Goal: Communication & Community: Participate in discussion

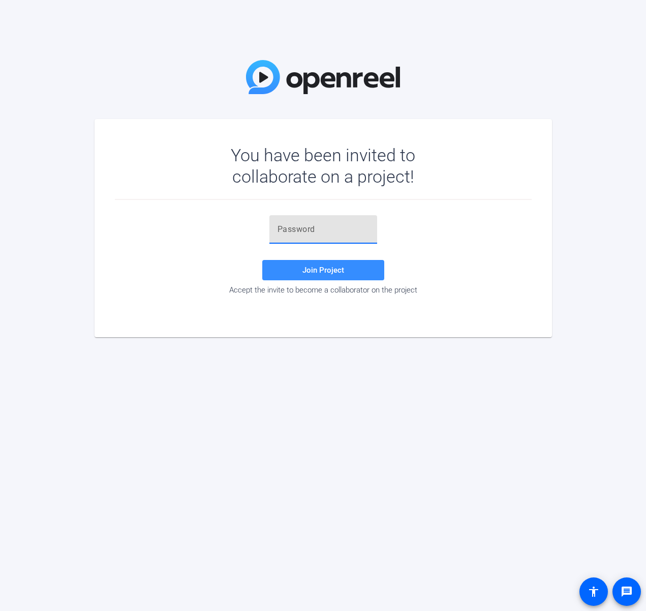
click at [319, 229] on input "text" at bounding box center [324, 229] width 92 height 12
paste input "]Rc(i+"
type input "]Rc(i+"
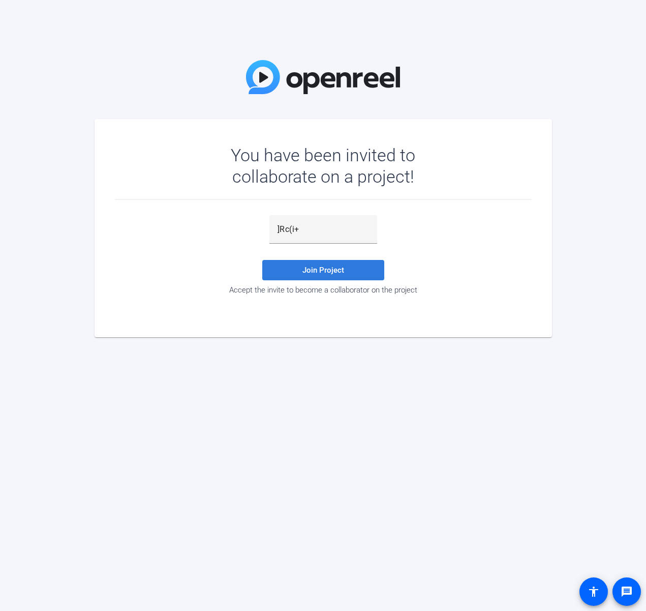
click at [335, 267] on span "Join Project" at bounding box center [323, 269] width 42 height 9
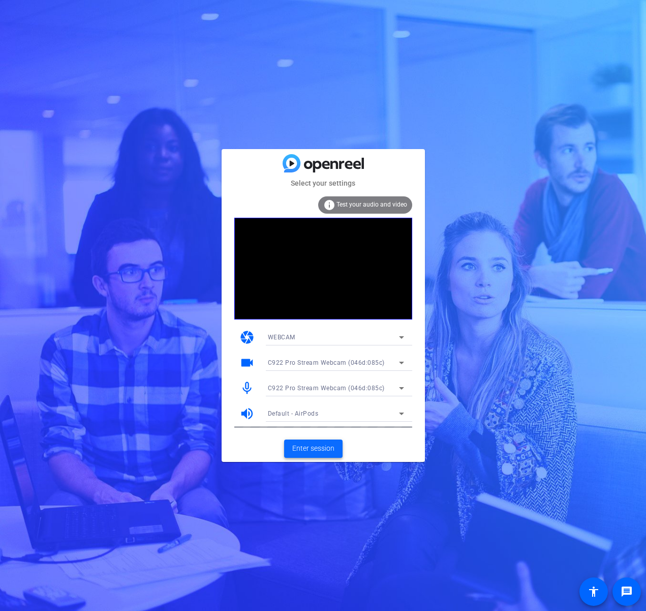
click at [317, 451] on span "Enter session" at bounding box center [313, 448] width 42 height 11
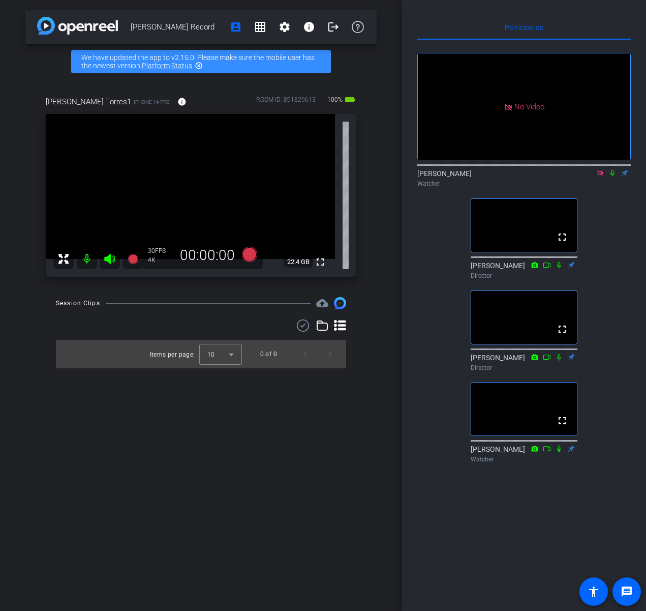
click at [601, 176] on icon at bounding box center [600, 172] width 8 height 7
click at [589, 176] on icon at bounding box center [588, 172] width 8 height 7
click at [597, 176] on icon at bounding box center [600, 172] width 8 height 7
click at [586, 176] on icon at bounding box center [588, 172] width 8 height 7
click at [613, 176] on icon at bounding box center [612, 172] width 8 height 7
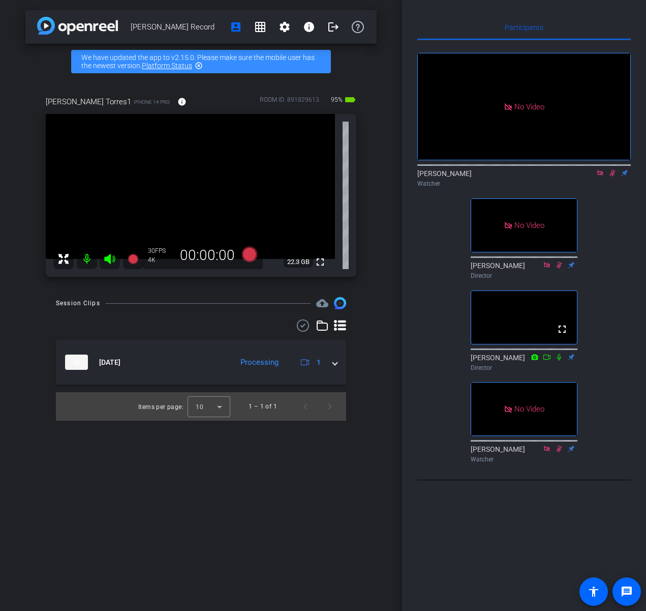
click at [613, 176] on icon at bounding box center [612, 172] width 8 height 7
click at [612, 176] on icon at bounding box center [613, 173] width 4 height 7
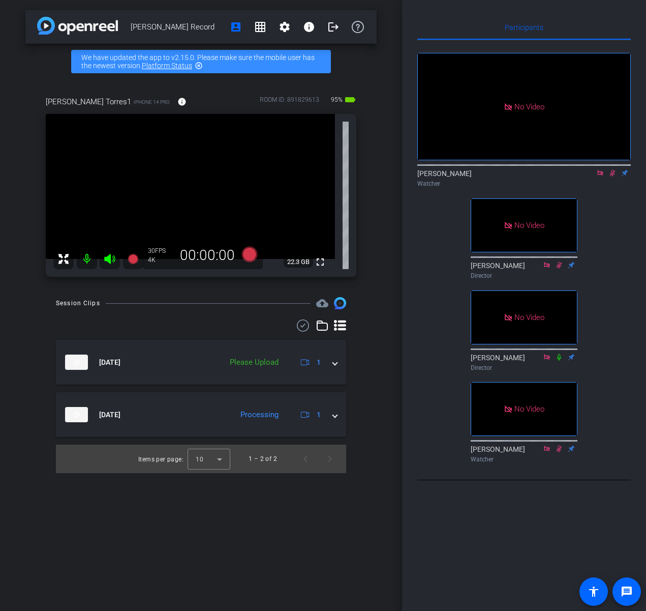
click at [611, 176] on icon at bounding box center [613, 173] width 6 height 7
click at [614, 176] on icon at bounding box center [612, 172] width 8 height 7
click at [612, 176] on icon at bounding box center [612, 172] width 8 height 7
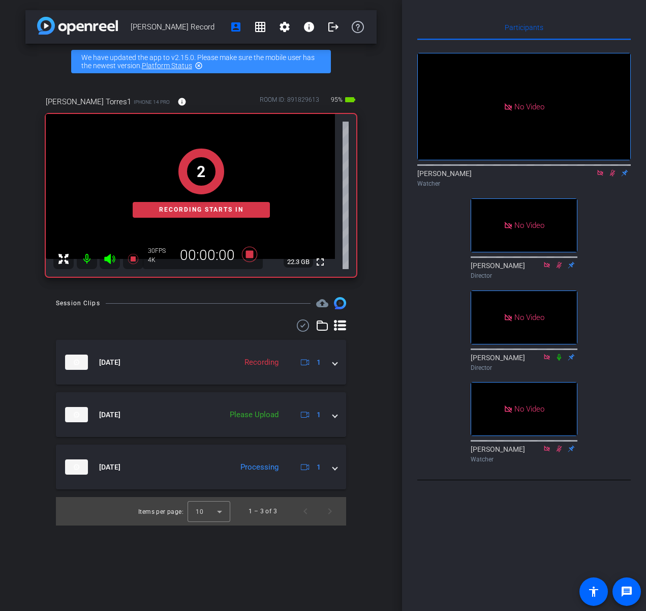
click at [380, 144] on div "[PERSON_NAME] Record account_box grid_on settings info logout We have updated t…" at bounding box center [201, 305] width 402 height 611
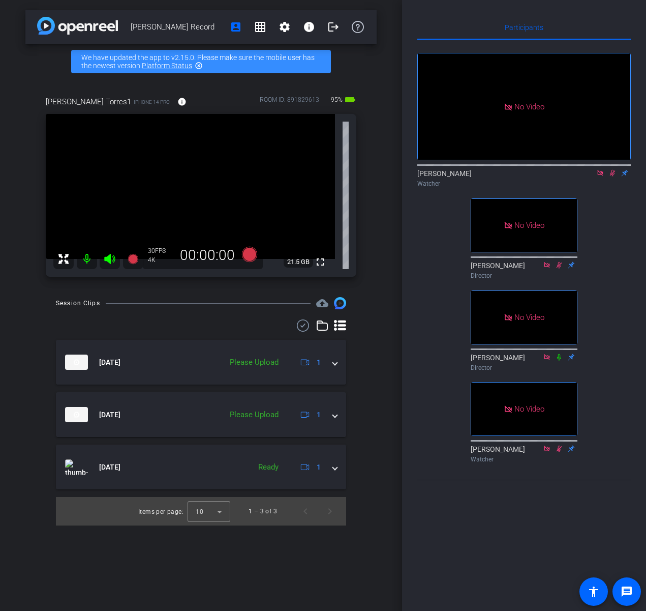
click at [614, 176] on icon at bounding box center [613, 173] width 6 height 7
click at [613, 176] on icon at bounding box center [612, 172] width 8 height 7
click at [616, 176] on icon at bounding box center [612, 172] width 8 height 7
click at [615, 176] on icon at bounding box center [612, 172] width 8 height 7
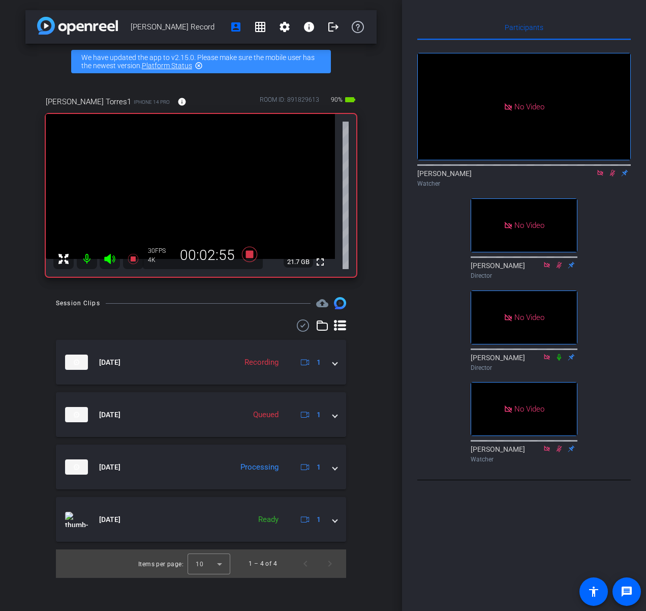
click at [610, 176] on icon at bounding box center [612, 172] width 8 height 7
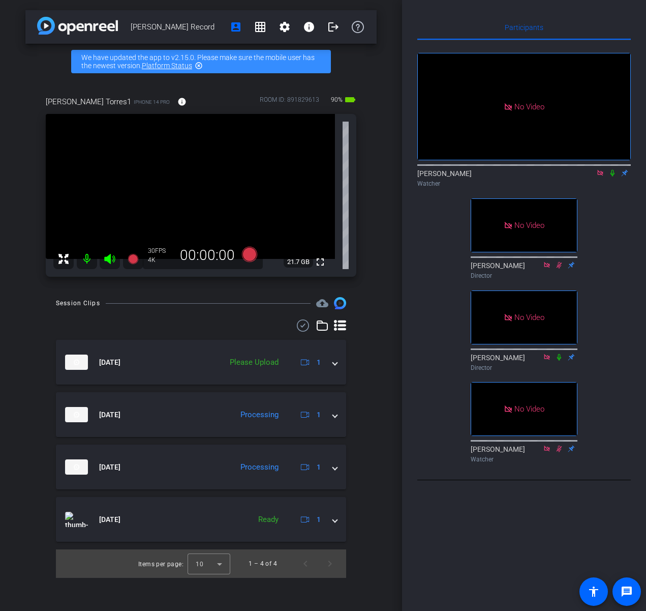
click at [610, 176] on icon at bounding box center [612, 172] width 8 height 7
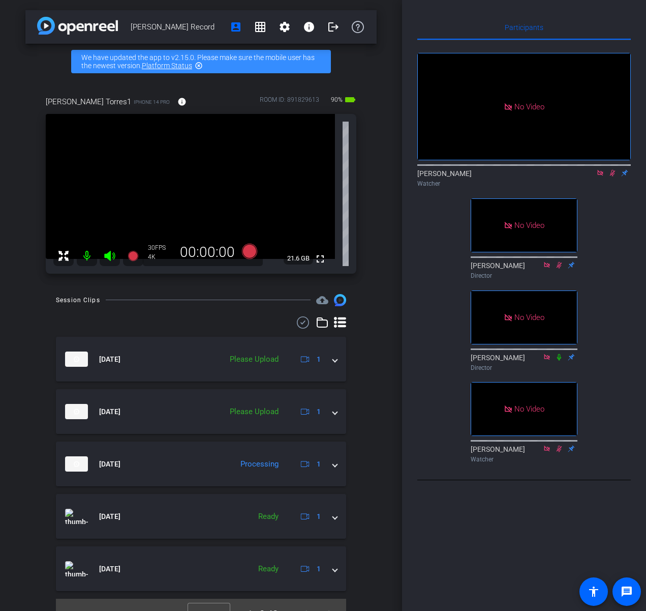
click at [610, 176] on icon at bounding box center [612, 172] width 8 height 7
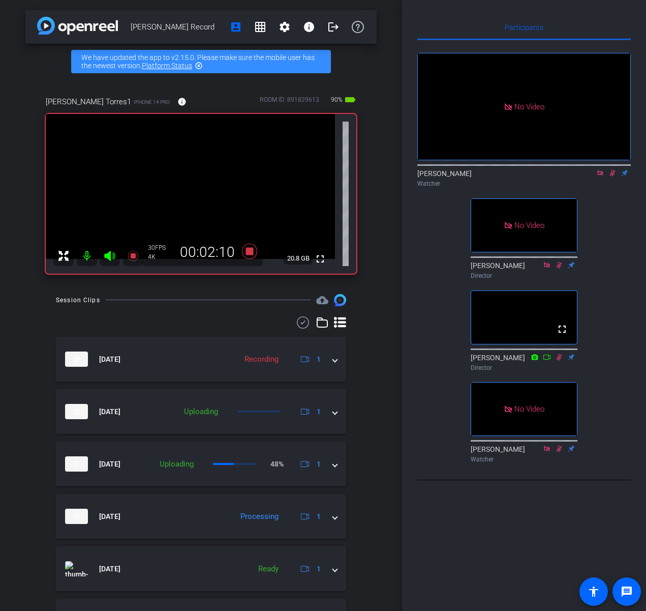
click at [615, 176] on icon at bounding box center [612, 172] width 8 height 7
click at [614, 176] on icon at bounding box center [612, 172] width 8 height 7
click at [614, 176] on icon at bounding box center [613, 173] width 6 height 7
click at [614, 176] on icon at bounding box center [612, 172] width 8 height 7
click at [612, 176] on icon at bounding box center [612, 172] width 8 height 7
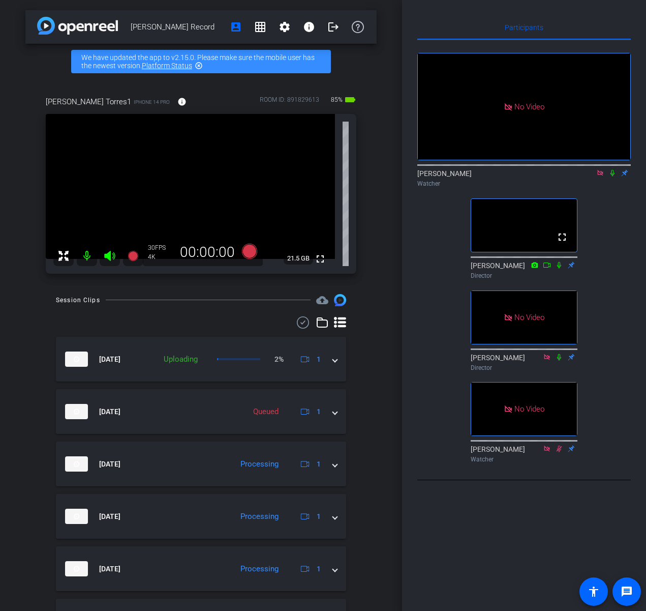
click at [610, 176] on icon at bounding box center [612, 172] width 8 height 7
click at [612, 176] on icon at bounding box center [613, 173] width 6 height 7
click at [612, 176] on icon at bounding box center [612, 172] width 8 height 7
click at [610, 176] on icon at bounding box center [612, 172] width 8 height 7
